Goal: Task Accomplishment & Management: Use online tool/utility

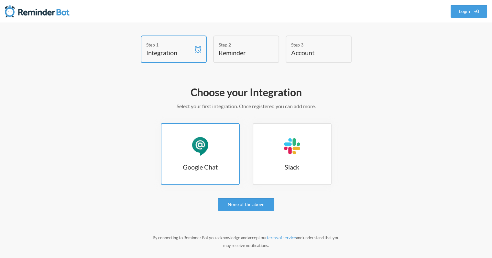
click at [199, 145] on div "Google Chat" at bounding box center [199, 146] width 19 height 19
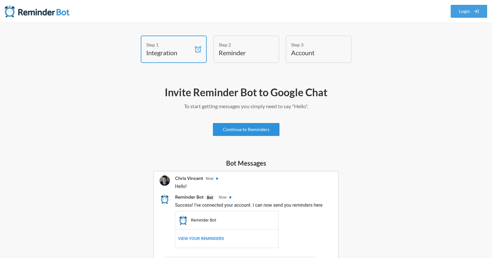
click at [261, 133] on link "Continue to Reminders" at bounding box center [246, 129] width 67 height 13
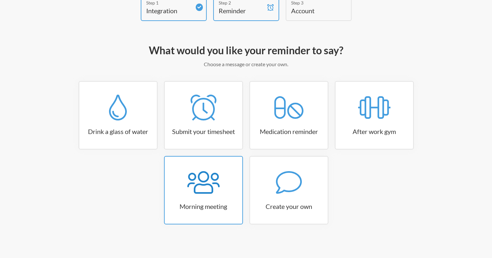
scroll to position [43, 0]
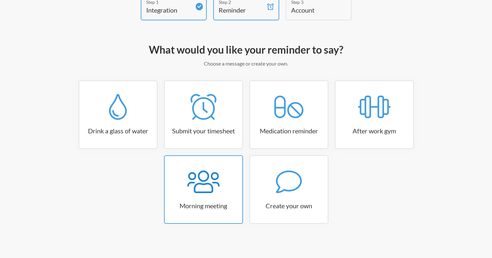
click at [218, 189] on icon at bounding box center [203, 182] width 32 height 26
select select "08:30:00"
select select "true"
select select "09:45:00"
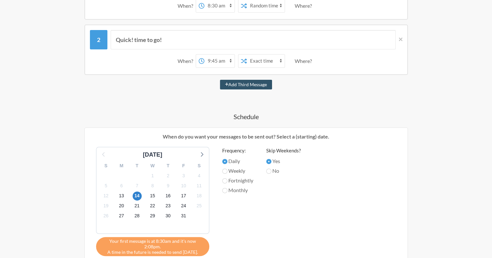
scroll to position [172, 0]
